Goal: Transaction & Acquisition: Purchase product/service

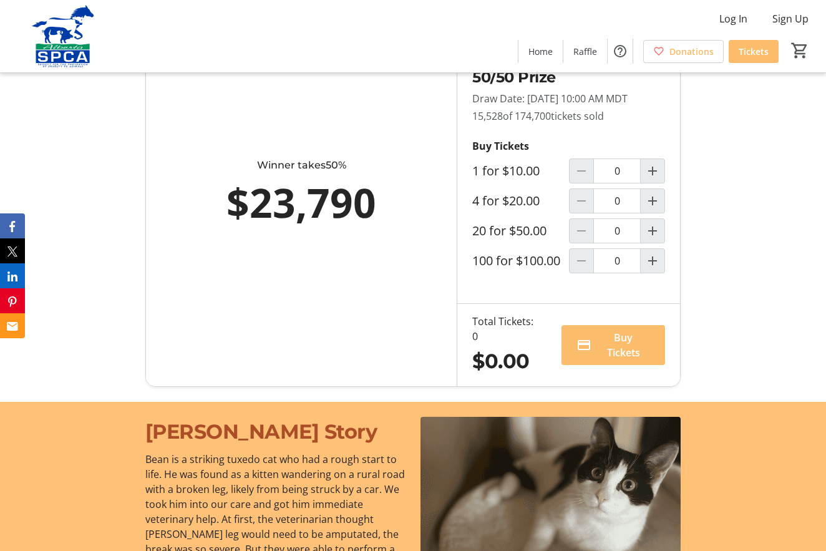
scroll to position [907, 0]
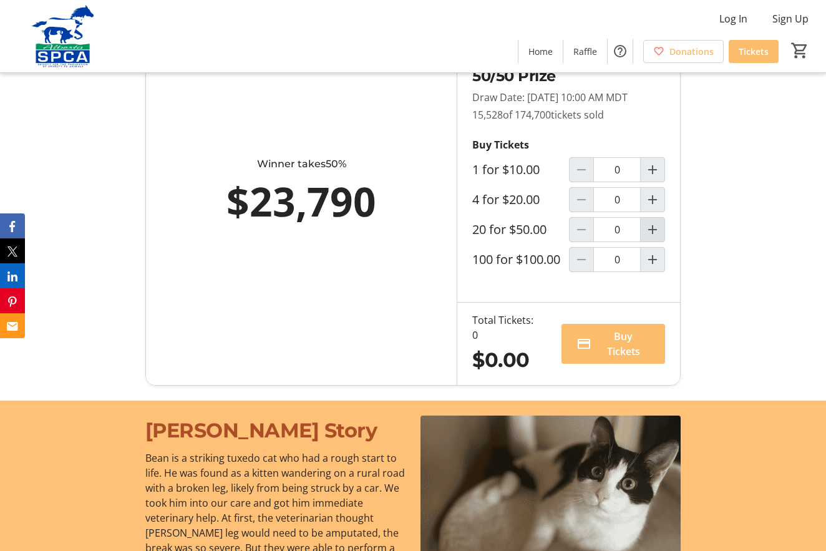
click at [656, 237] on mat-icon "Increment by one" at bounding box center [652, 229] width 15 height 15
type input "1"
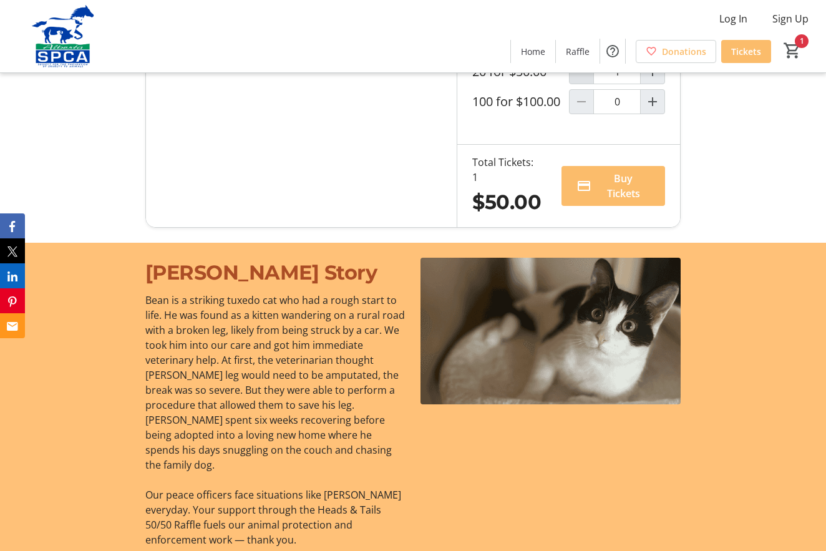
scroll to position [1062, 0]
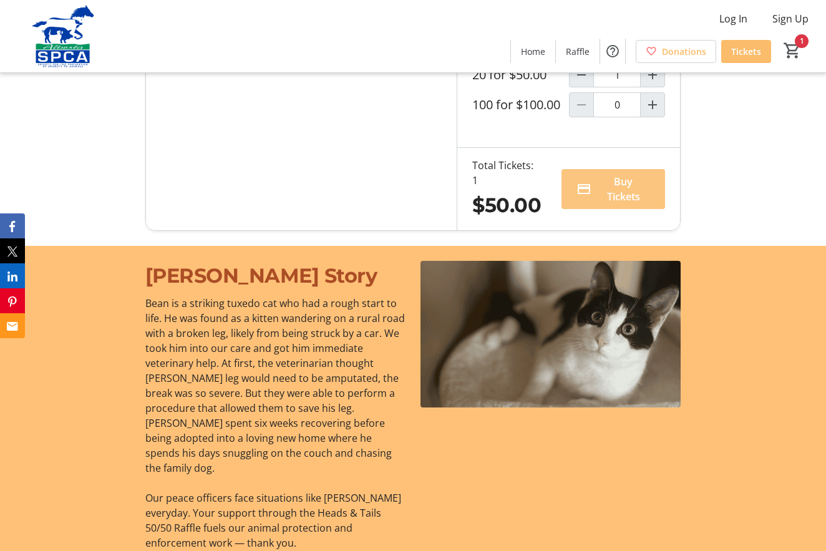
click at [615, 204] on span "Buy Tickets" at bounding box center [623, 189] width 54 height 30
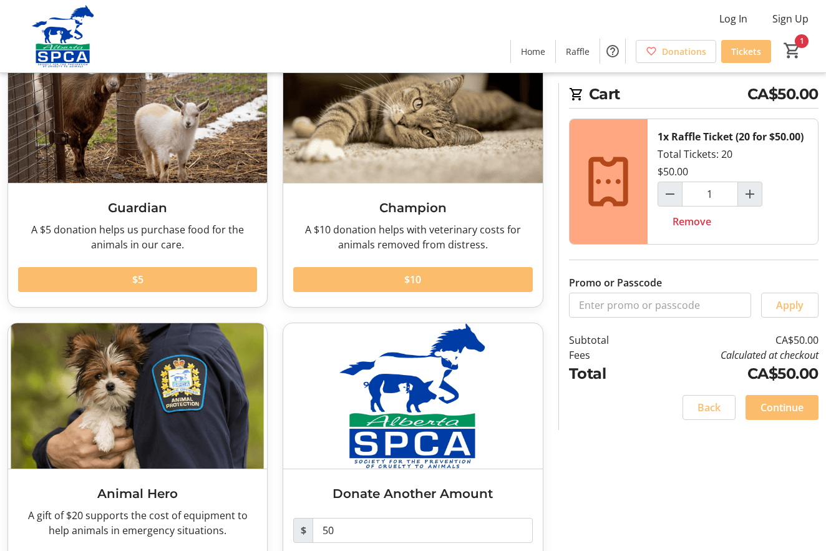
scroll to position [166, 0]
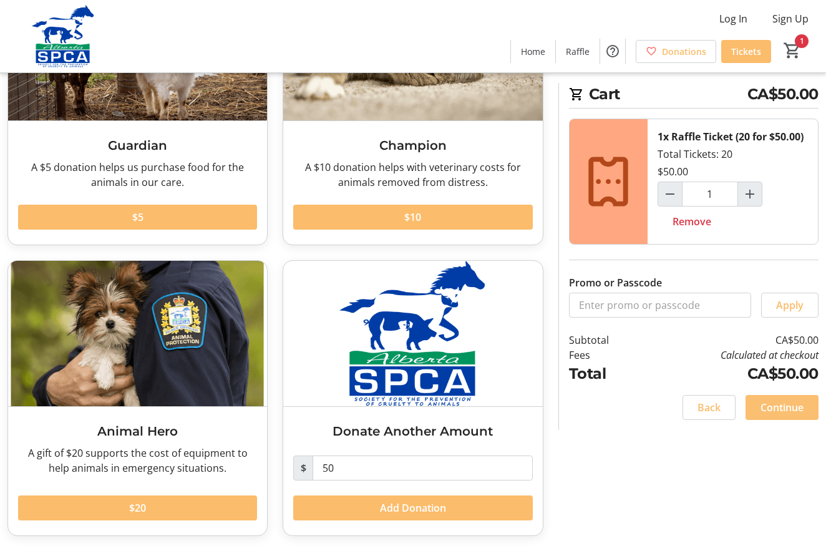
click at [784, 405] on span "Continue" at bounding box center [781, 407] width 43 height 15
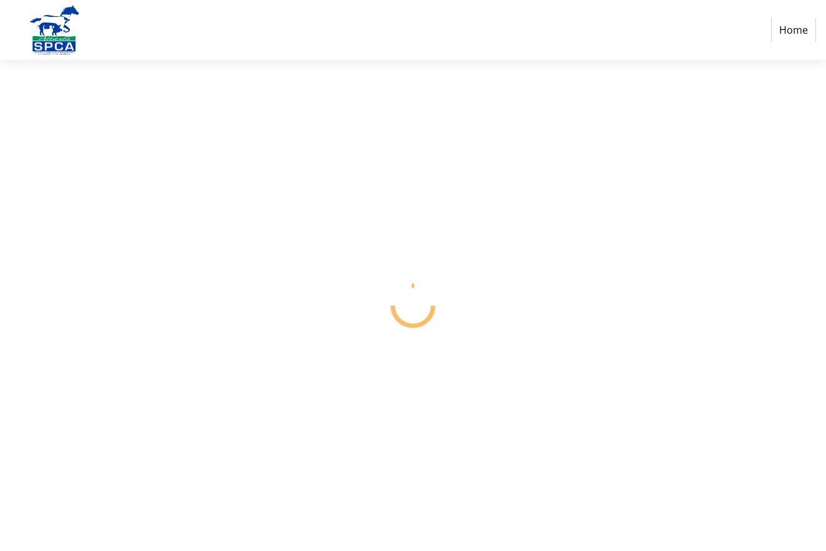
select select "CA"
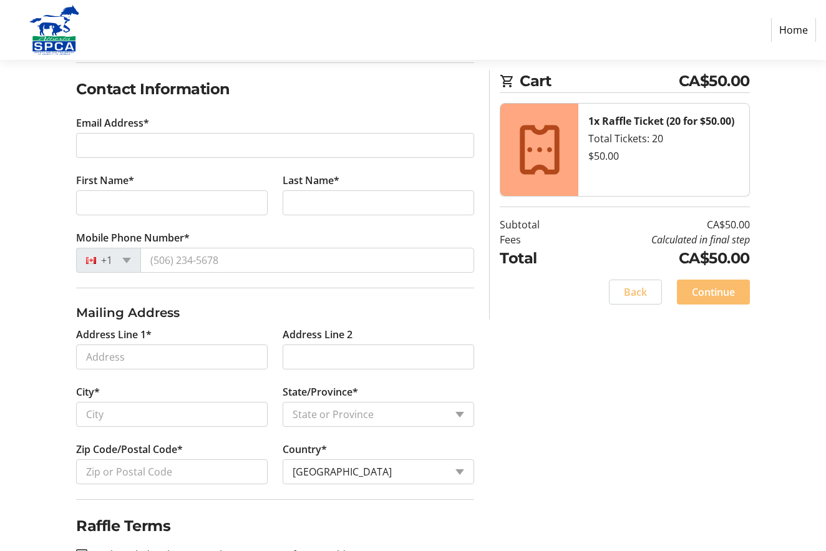
scroll to position [202, 0]
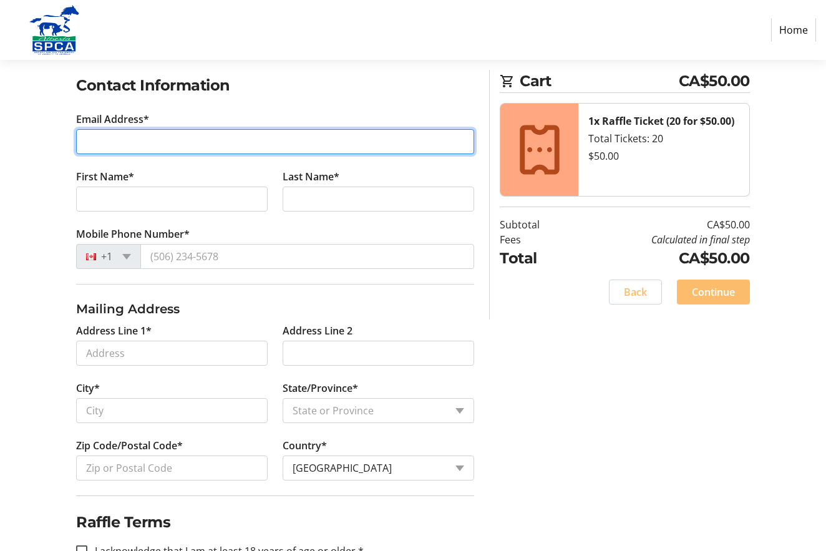
click at [112, 141] on input "Email Address*" at bounding box center [275, 141] width 398 height 25
type input "[EMAIL_ADDRESS][DOMAIN_NAME]"
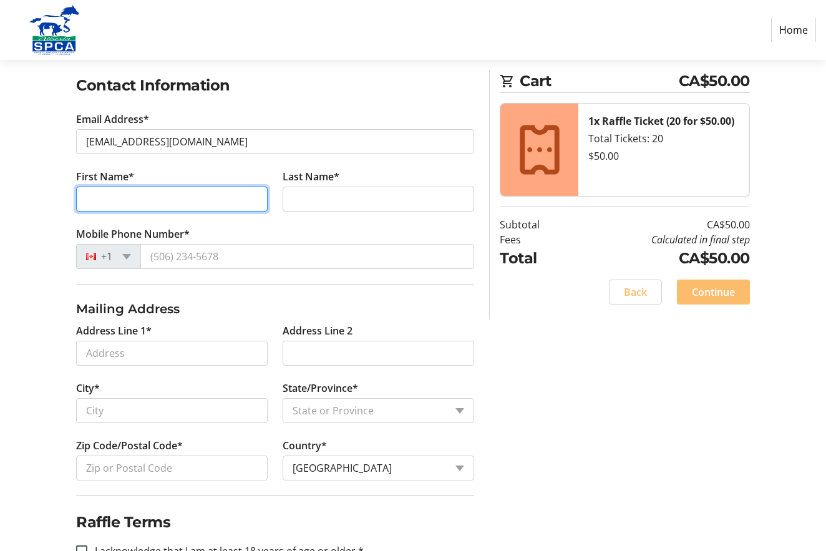
type input "[PERSON_NAME]"
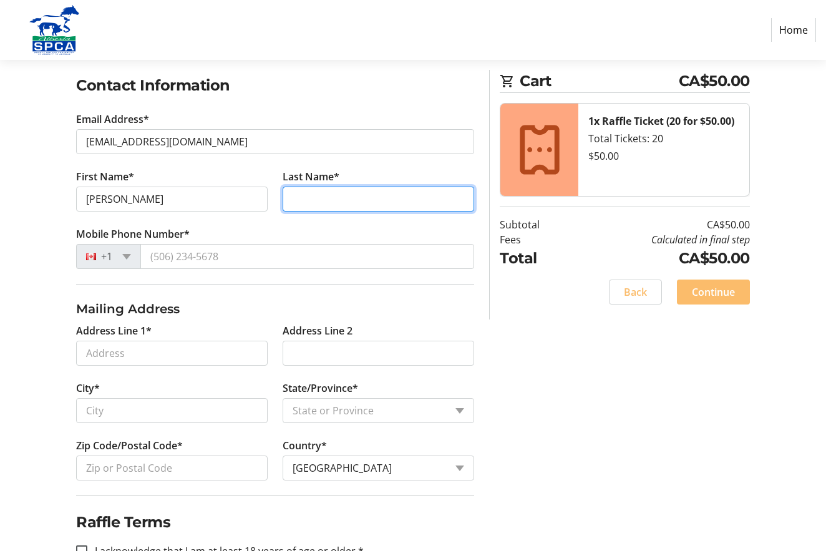
type input "[PERSON_NAME]"
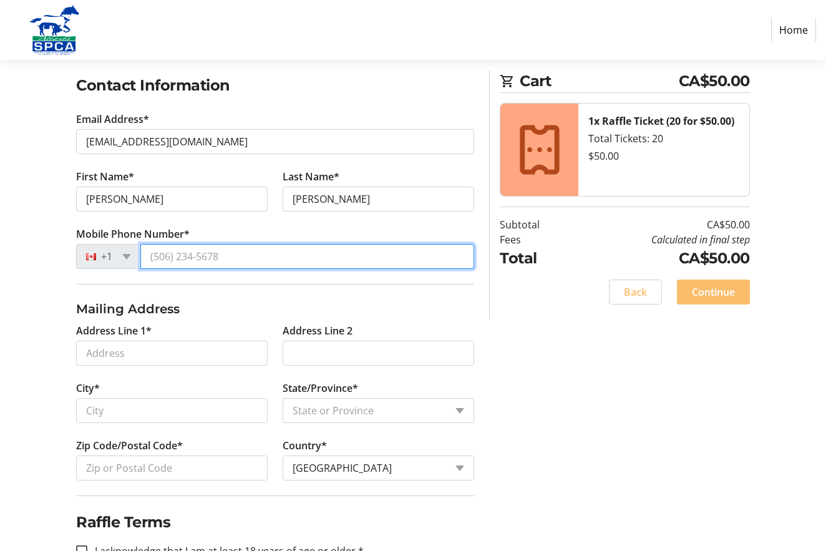
type input "[PHONE_NUMBER]"
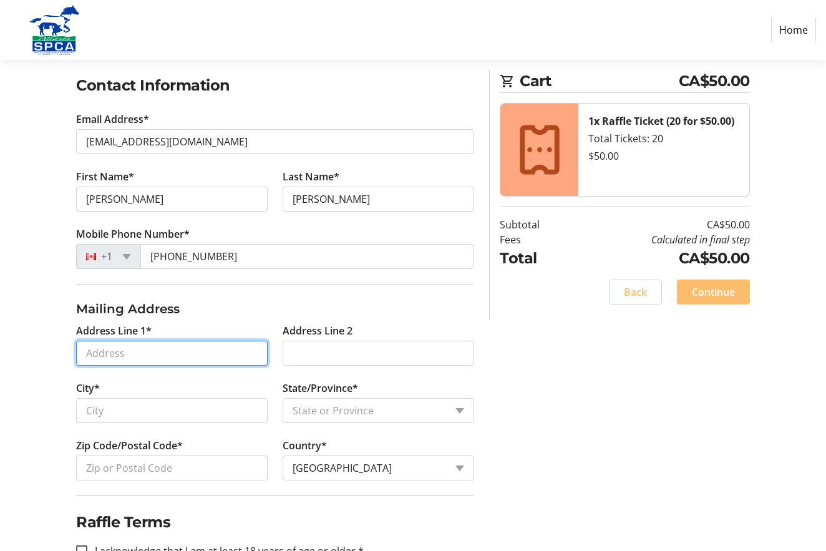
type input "[STREET_ADDRESS]"
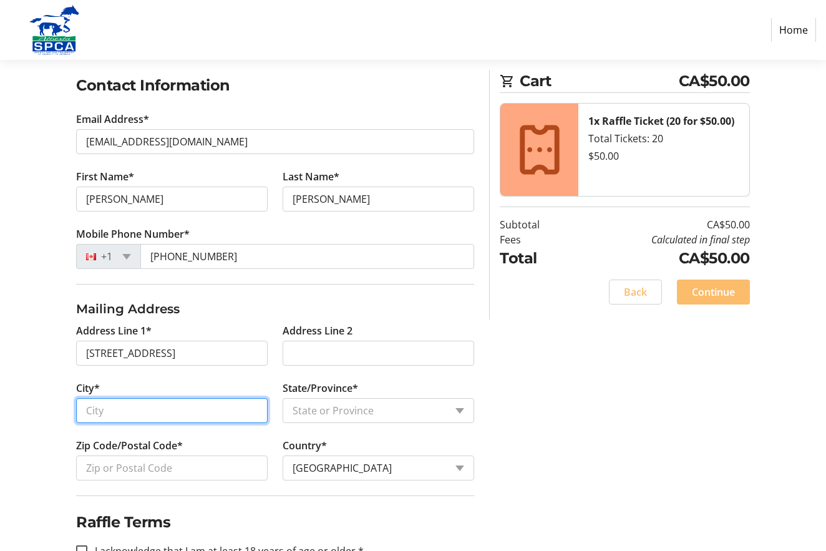
type input "[GEOGRAPHIC_DATA]"
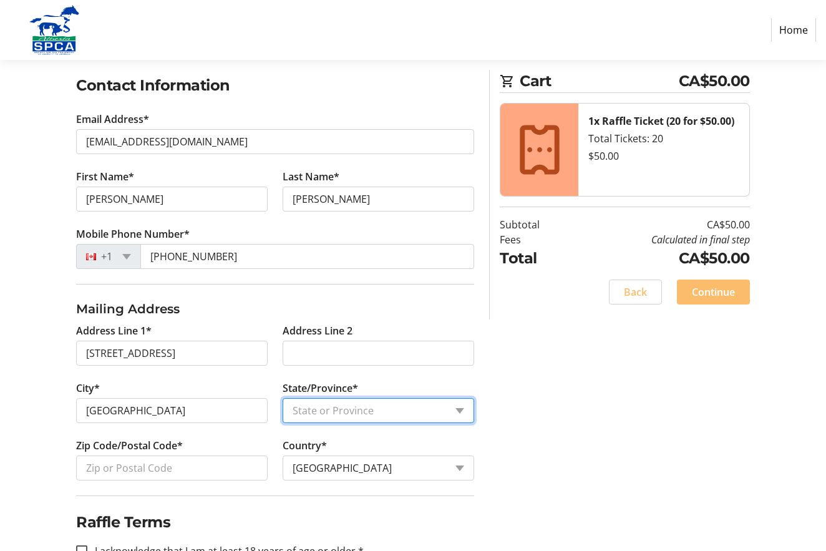
select select "AB"
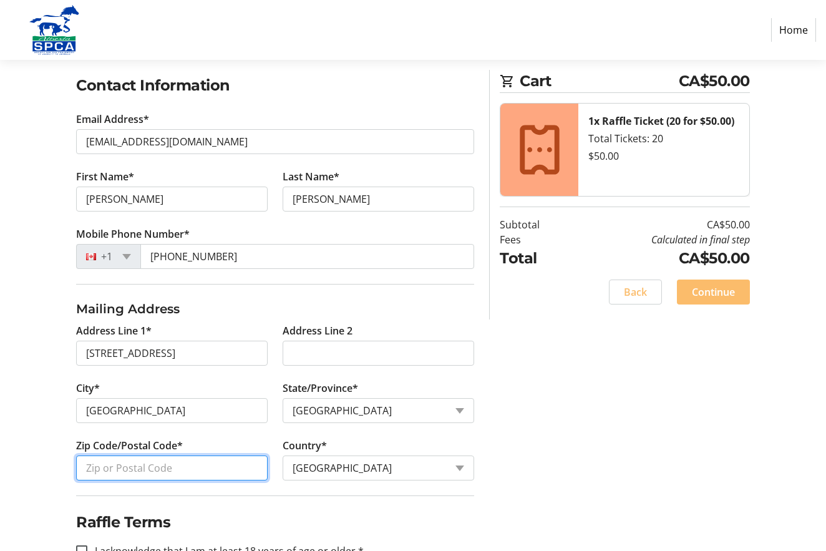
type input "T7X 4L7"
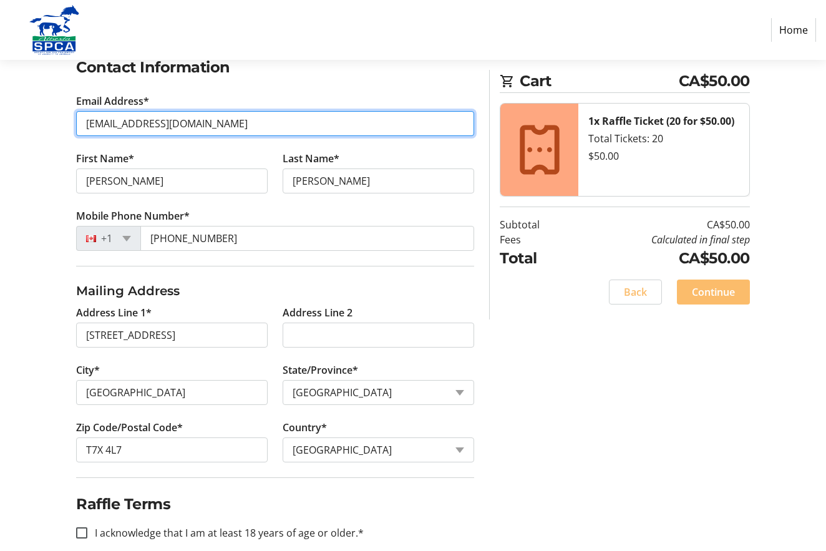
scroll to position [239, 0]
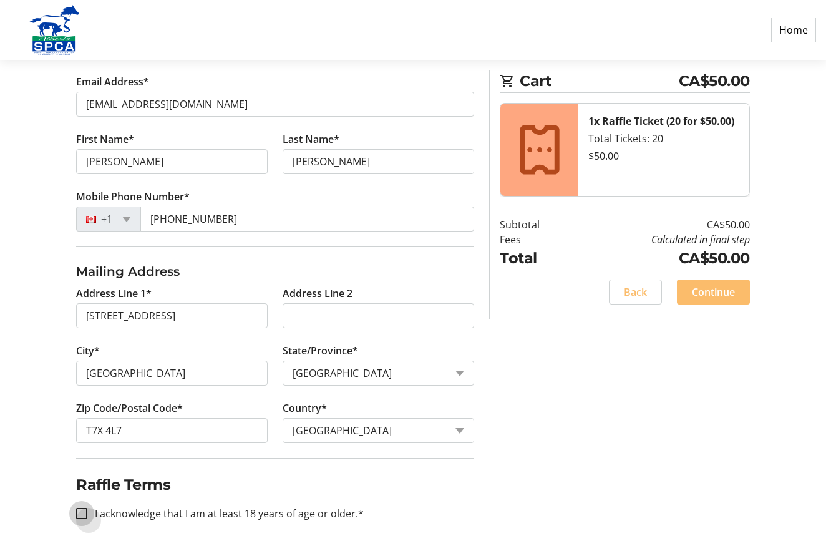
click at [78, 509] on input "I acknowledge that I am at least 18 years of age or older.*" at bounding box center [81, 513] width 11 height 11
checkbox input "true"
click at [715, 289] on span "Continue" at bounding box center [713, 291] width 43 height 15
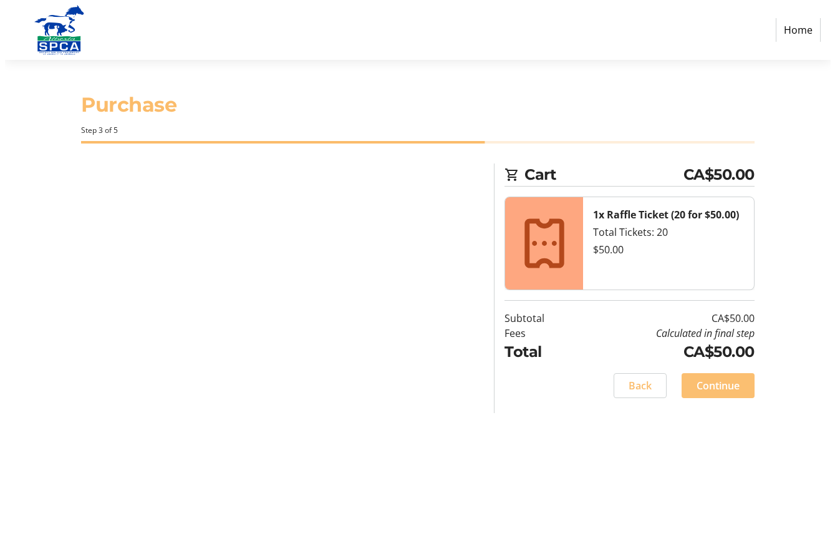
scroll to position [0, 0]
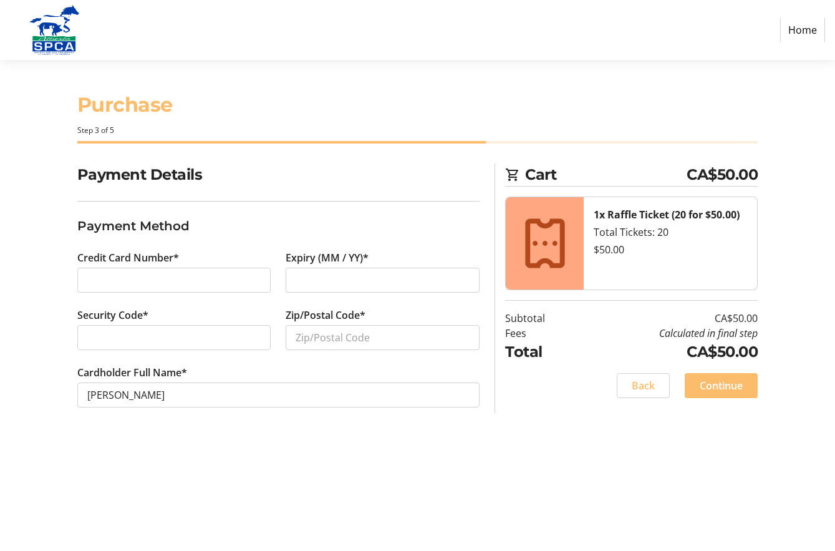
click at [296, 271] on div at bounding box center [383, 280] width 194 height 25
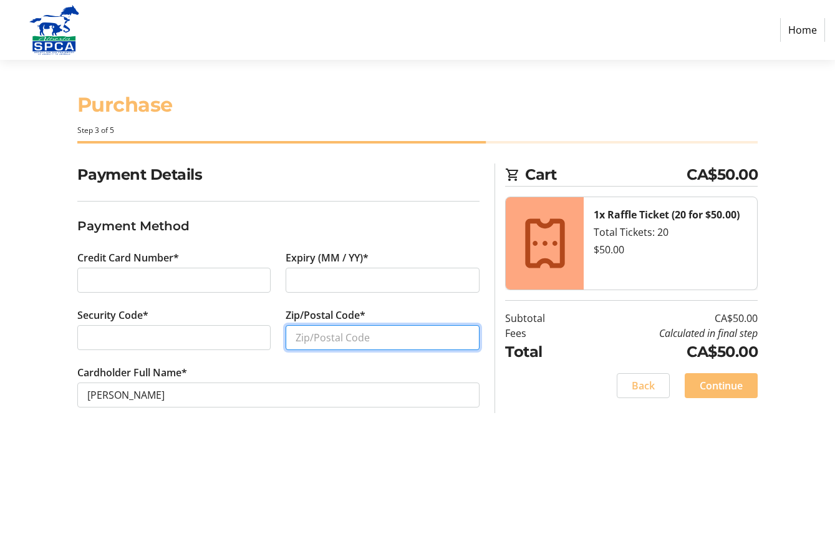
click at [301, 341] on input "Zip/Postal Code*" at bounding box center [383, 337] width 194 height 25
type input "T7X4L7"
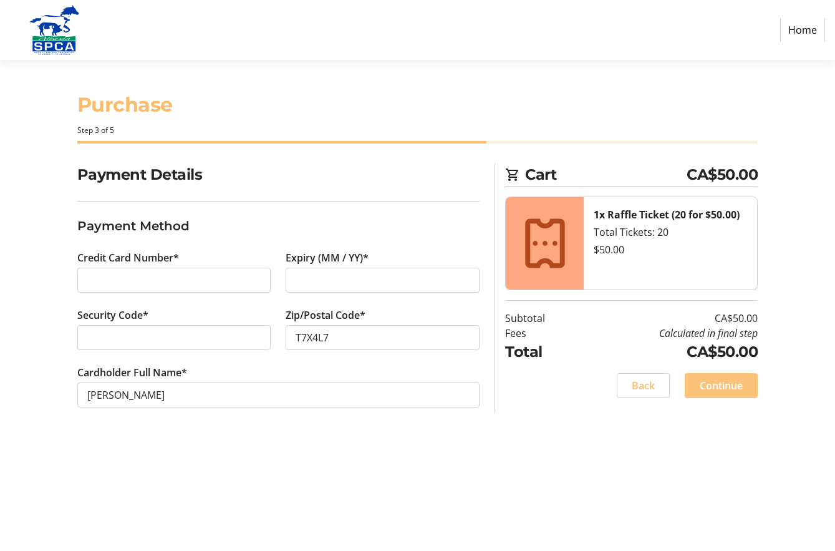
click at [725, 385] on span "Continue" at bounding box center [721, 385] width 43 height 15
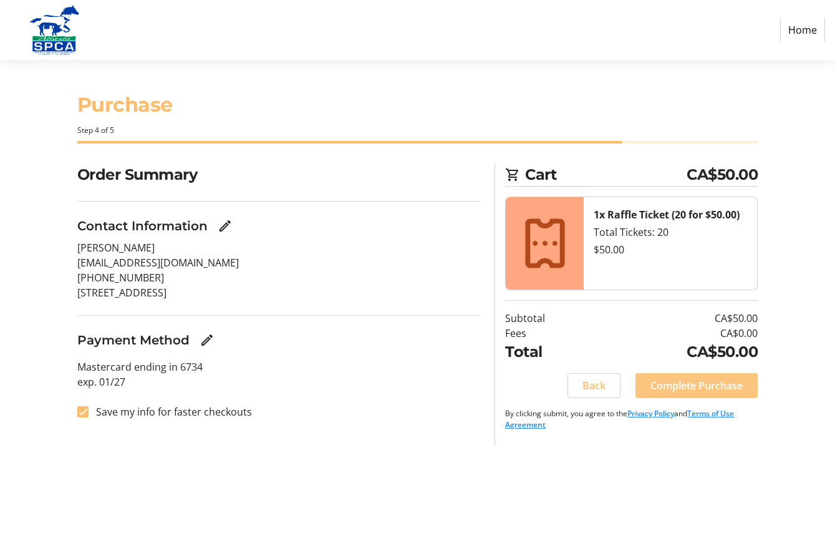
click at [693, 383] on span "Complete Purchase" at bounding box center [696, 385] width 92 height 15
